Goal: Communication & Community: Answer question/provide support

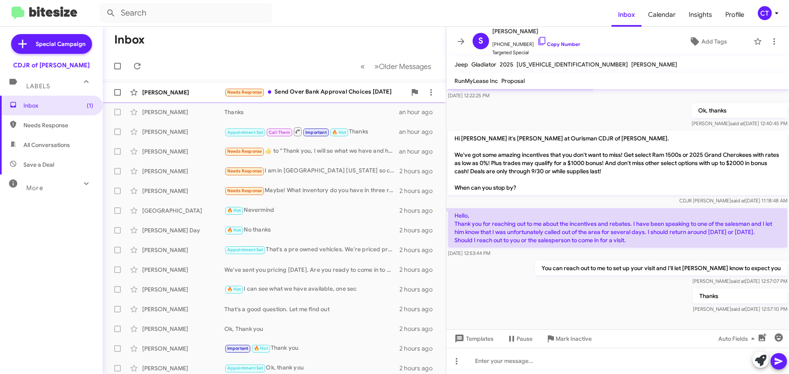
click at [260, 94] on span "Needs Response" at bounding box center [244, 92] width 35 height 5
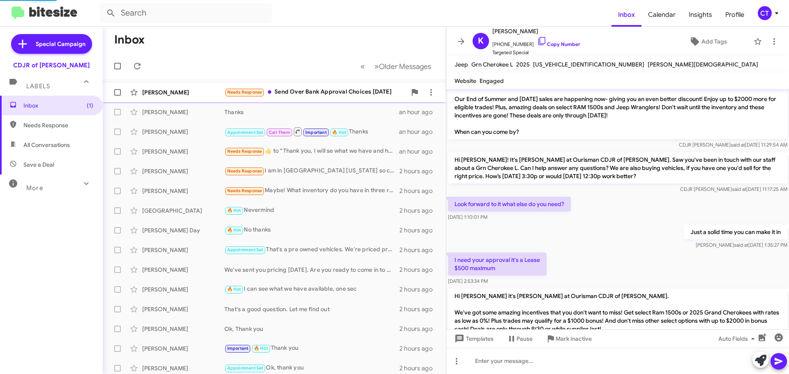
scroll to position [139, 0]
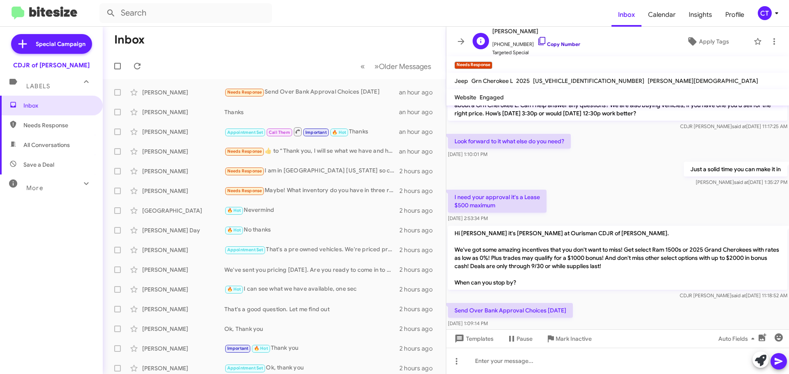
click at [537, 39] on icon at bounding box center [542, 41] width 10 height 10
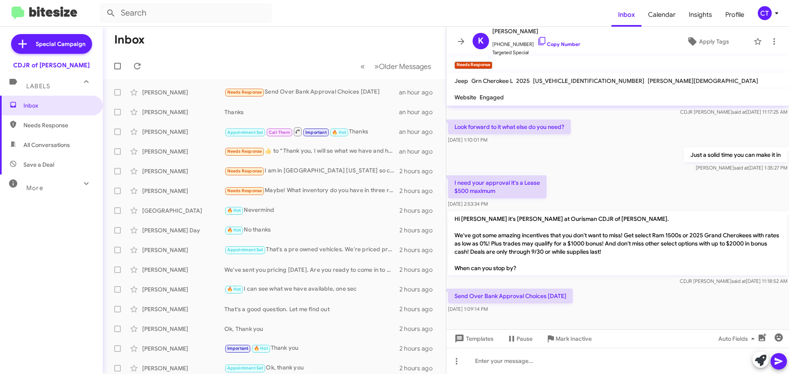
scroll to position [156, 0]
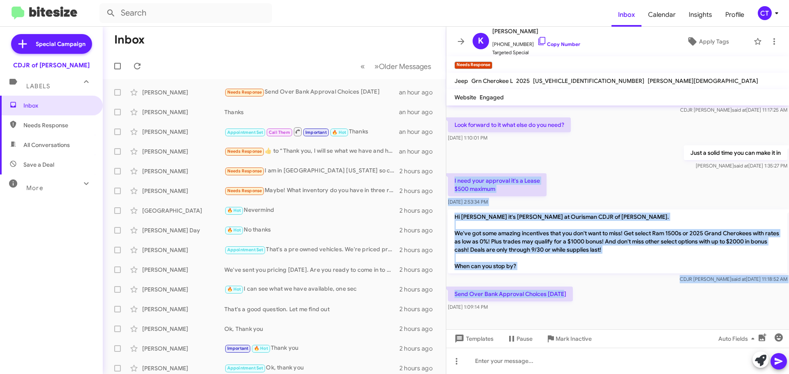
drag, startPoint x: 450, startPoint y: 179, endPoint x: 576, endPoint y: 297, distance: 172.1
click at [576, 297] on div "Hi Kathy this is Ciara Taylor, Internet Director at Ourisman CDJR of Bowie. I s…" at bounding box center [617, 131] width 343 height 363
copy div "I need your approval it's a Lease $500 maximum Sep 4, 2025, 2:53:34 PM Hi Kathy…"
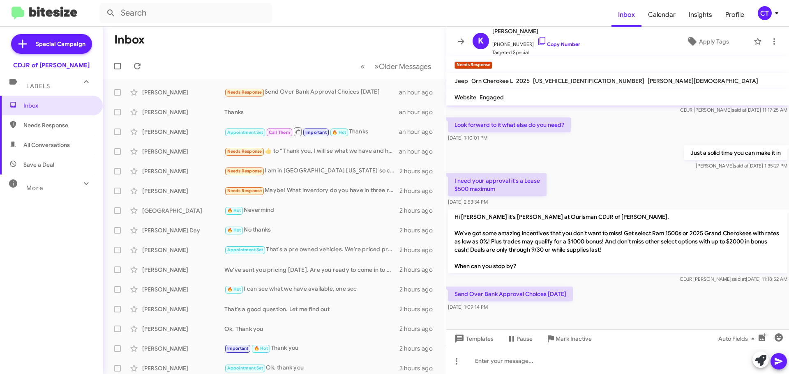
click at [601, 305] on div "Send Over Bank Approval Choices today Sep 16, 2025, 1:09:14 PM" at bounding box center [617, 299] width 343 height 28
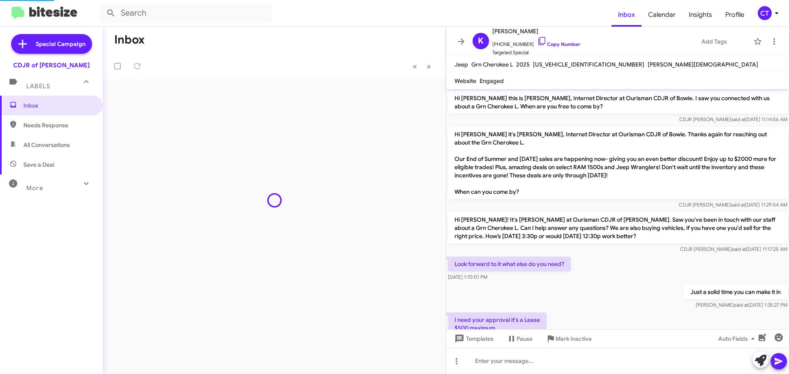
scroll to position [139, 0]
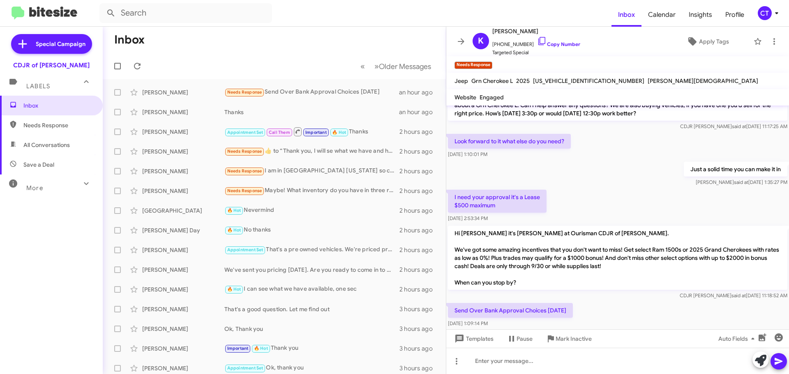
click at [769, 14] on div "CT" at bounding box center [764, 13] width 14 height 14
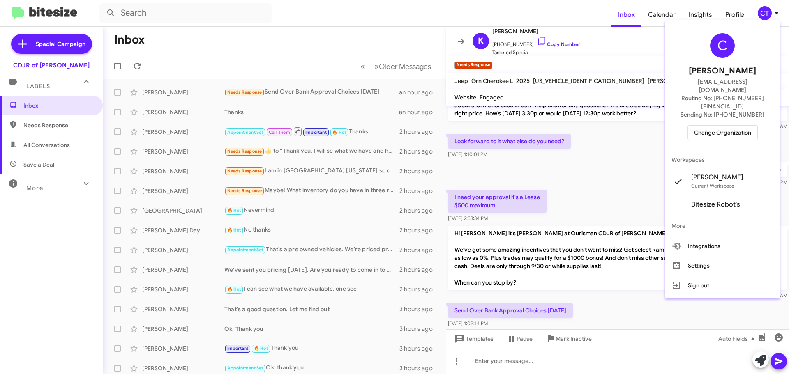
click at [735, 126] on span "Change Organization" at bounding box center [722, 133] width 57 height 14
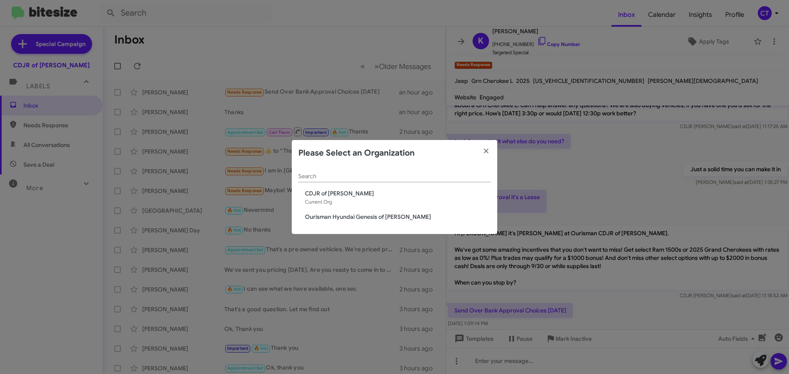
click at [337, 192] on span "CDJR of [PERSON_NAME]" at bounding box center [398, 193] width 186 height 8
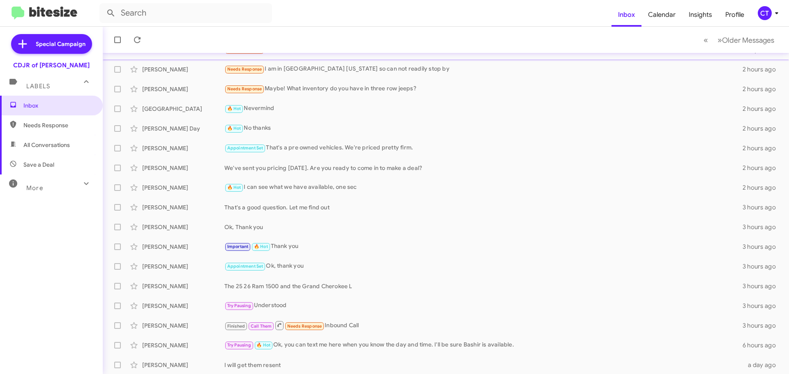
scroll to position [103, 0]
click at [269, 173] on div "Sharbel Gerdak We've sent you pricing yesterday. Are you ready to come in to ma…" at bounding box center [445, 167] width 673 height 16
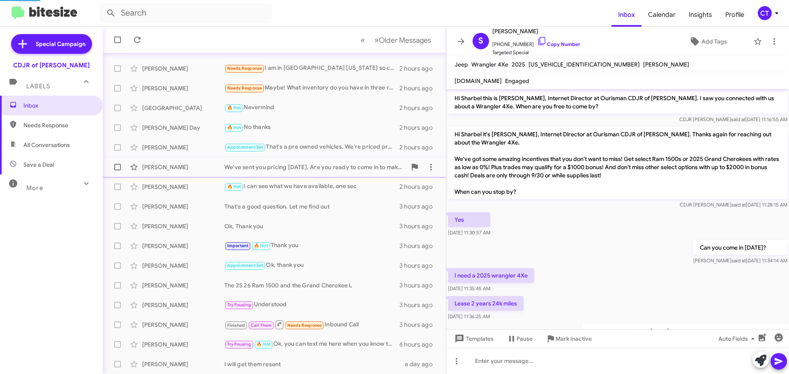
scroll to position [35, 0]
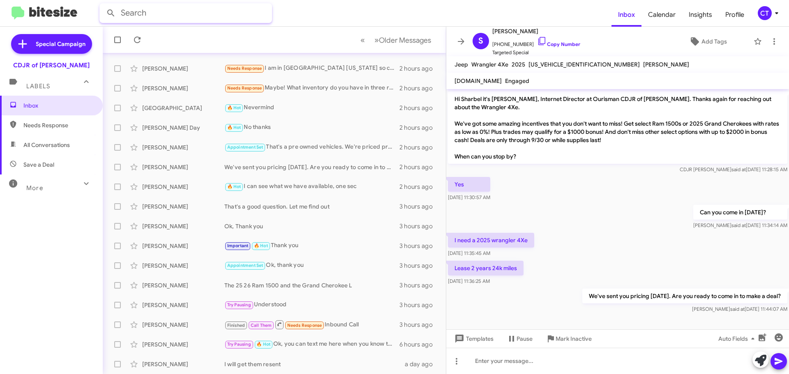
click at [197, 16] on input "text" at bounding box center [185, 13] width 173 height 20
type input "2029975432"
click at [103, 5] on button at bounding box center [111, 13] width 16 height 16
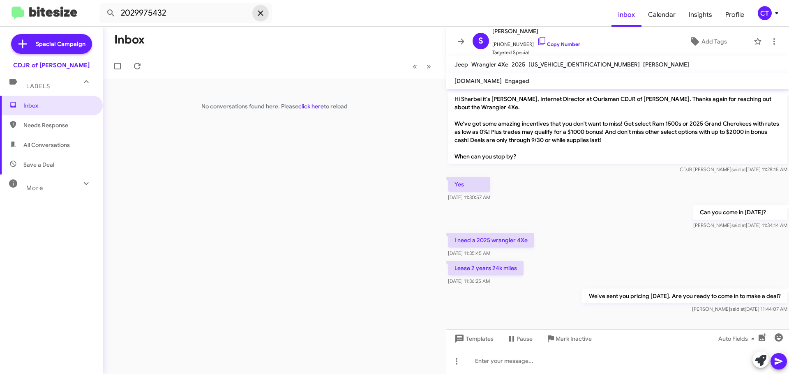
click at [260, 11] on icon at bounding box center [261, 13] width 10 height 10
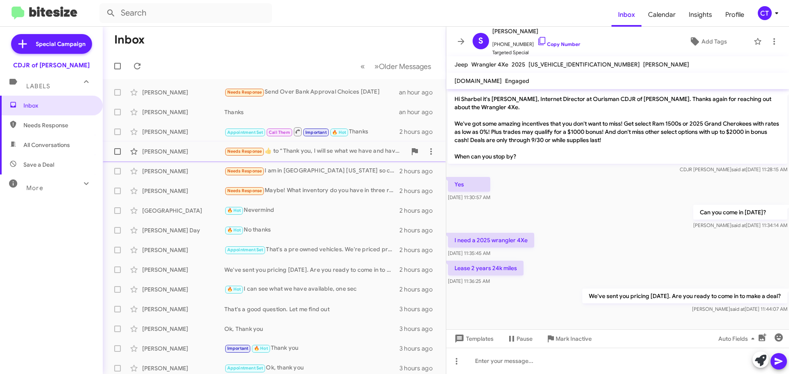
click at [302, 159] on div "Timothy Yadeska Needs Response ​👍​ to “ Thank you, I will se what we have and h…" at bounding box center [274, 151] width 330 height 16
